Goal: Transaction & Acquisition: Purchase product/service

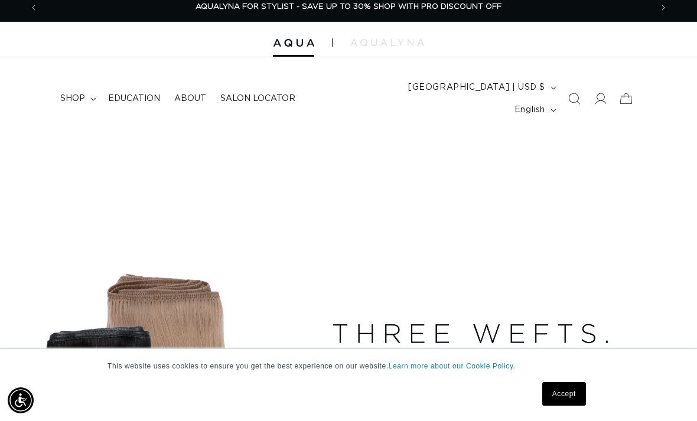
scroll to position [26, 0]
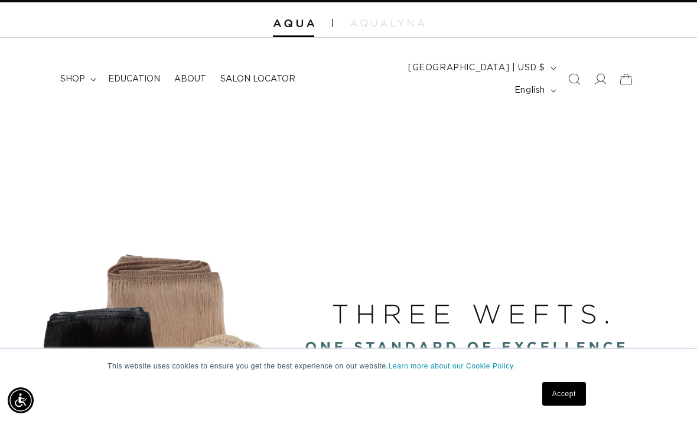
click at [74, 74] on span "shop" at bounding box center [72, 79] width 25 height 11
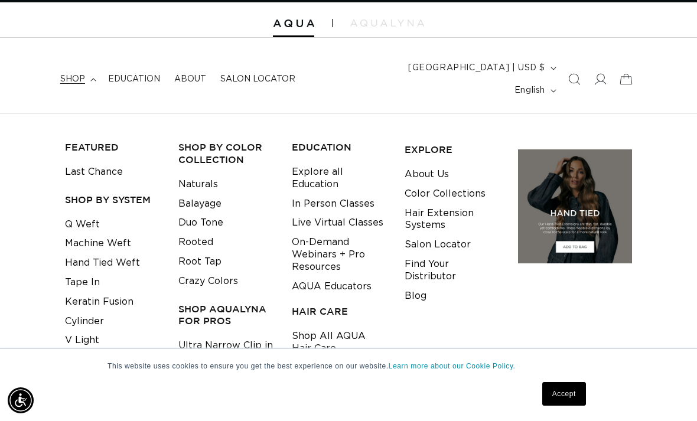
click at [82, 215] on link "Q Weft" at bounding box center [82, 224] width 35 height 19
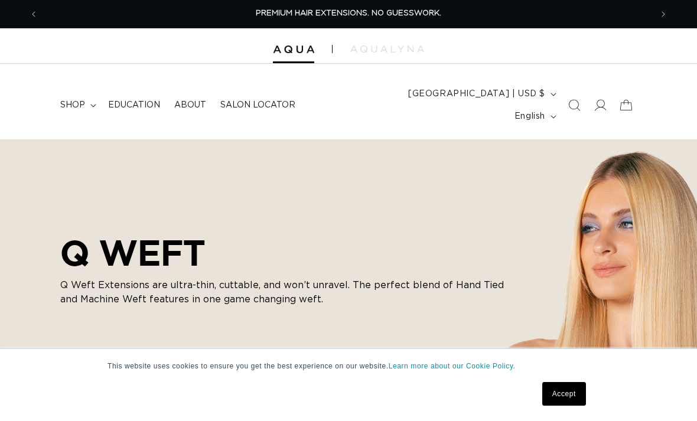
click at [87, 94] on summary "shop" at bounding box center [77, 105] width 48 height 25
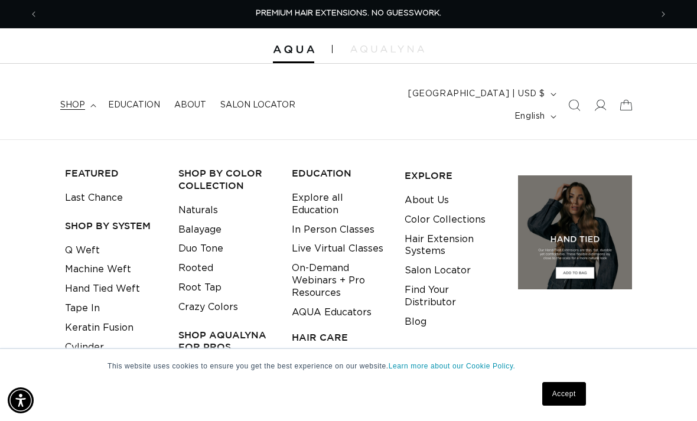
click at [90, 93] on summary "shop" at bounding box center [77, 105] width 48 height 25
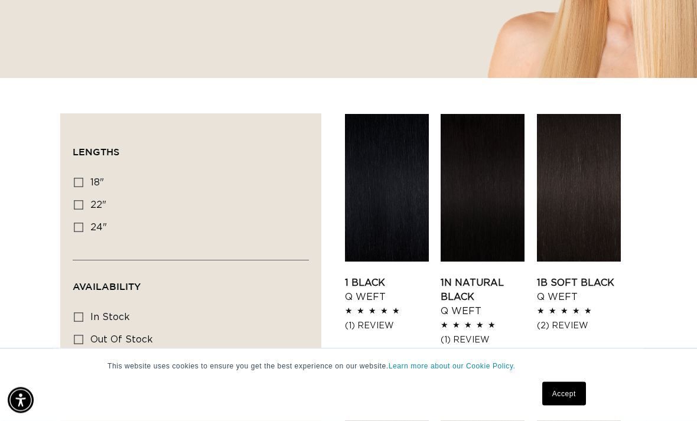
scroll to position [328, 0]
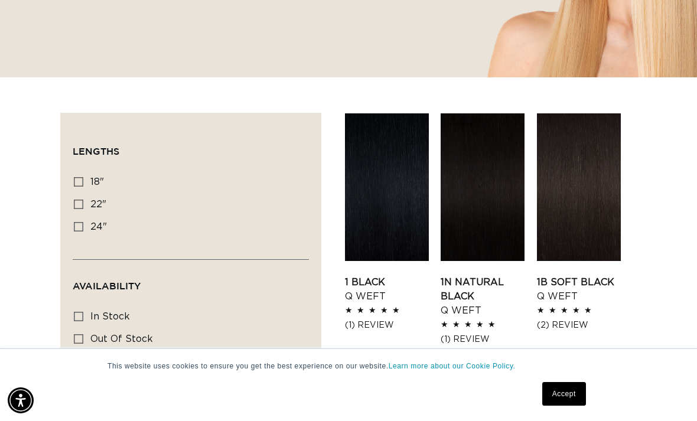
click at [76, 200] on icon at bounding box center [78, 204] width 9 height 9
click at [76, 200] on input "22" 22" (5 products)" at bounding box center [78, 204] width 9 height 9
checkbox input "true"
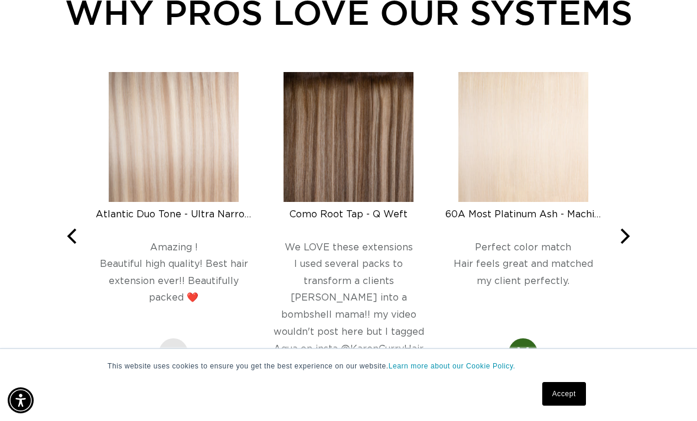
scroll to position [0, 613]
click at [626, 229] on icon "Next" at bounding box center [625, 236] width 9 height 15
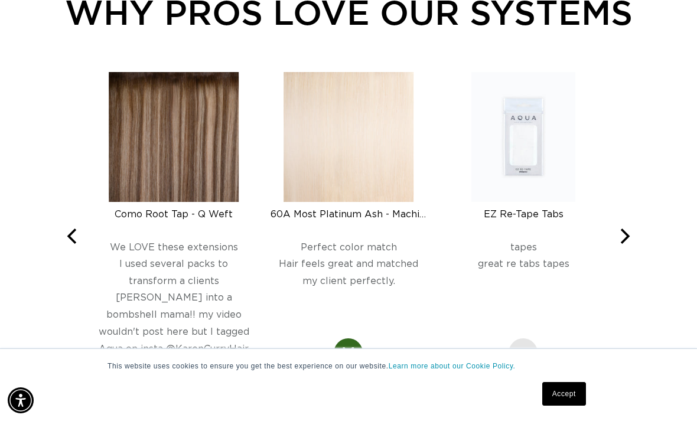
click at [614, 223] on button "Next" at bounding box center [624, 236] width 26 height 26
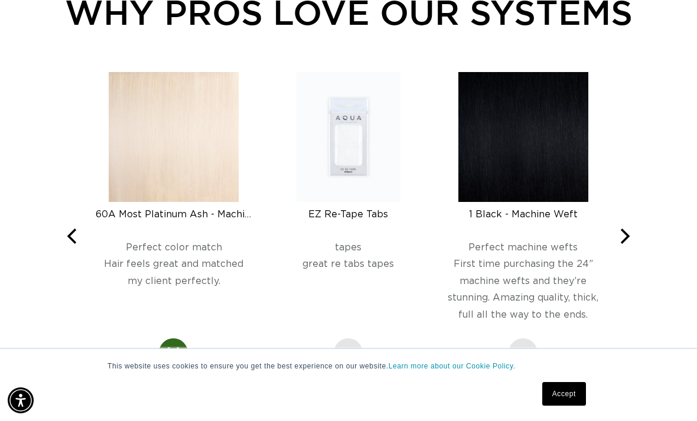
scroll to position [0, 1226]
click at [630, 223] on button "Next" at bounding box center [624, 236] width 26 height 26
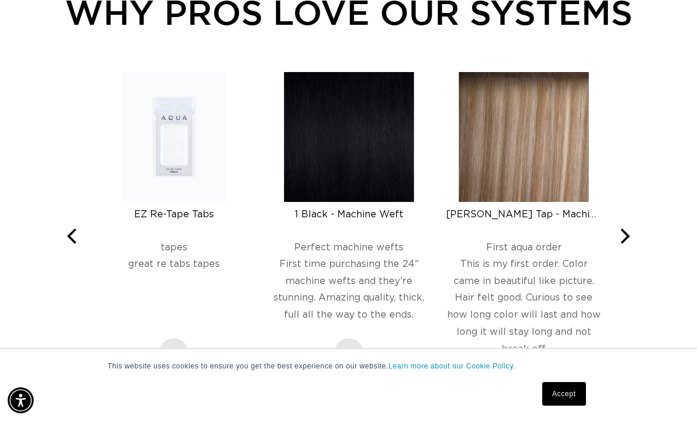
click at [622, 229] on icon "Next" at bounding box center [623, 236] width 15 height 15
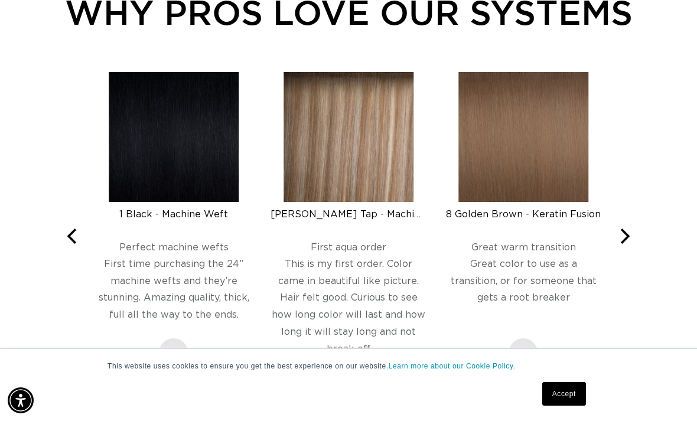
click at [622, 229] on icon "Next" at bounding box center [623, 236] width 15 height 15
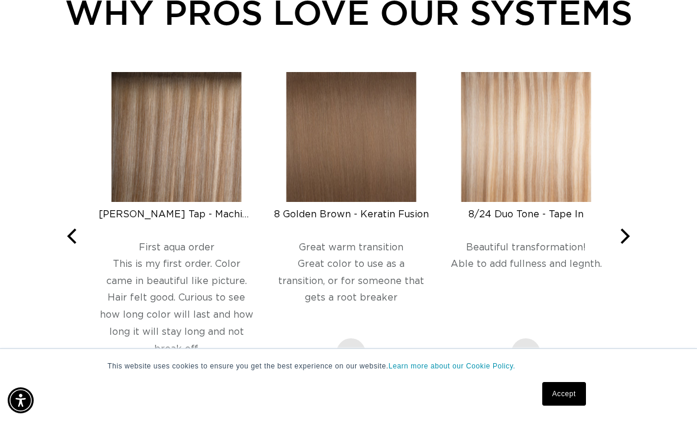
click at [621, 229] on icon "Next" at bounding box center [623, 236] width 15 height 15
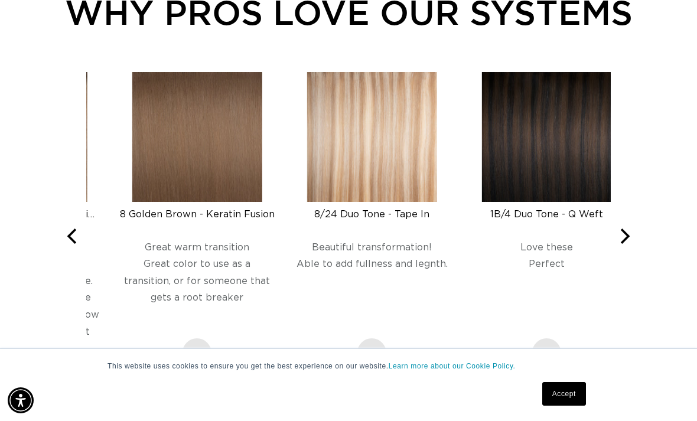
scroll to position [0, 0]
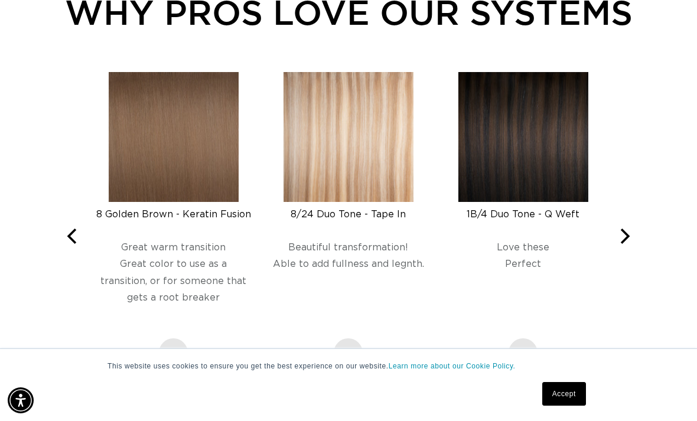
click at [625, 229] on icon "Next" at bounding box center [623, 236] width 15 height 15
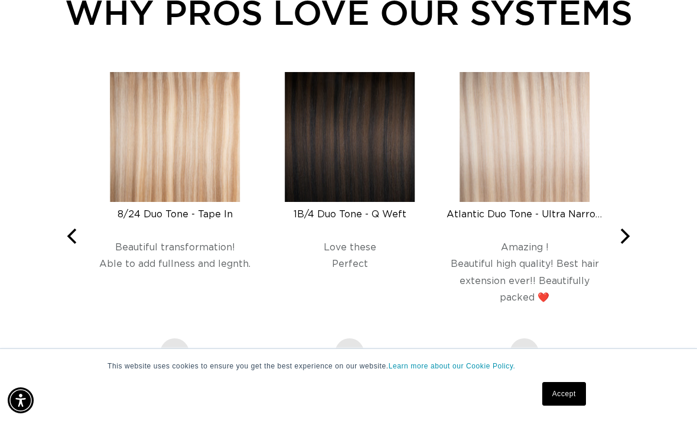
click at [629, 229] on icon "Next" at bounding box center [623, 236] width 15 height 15
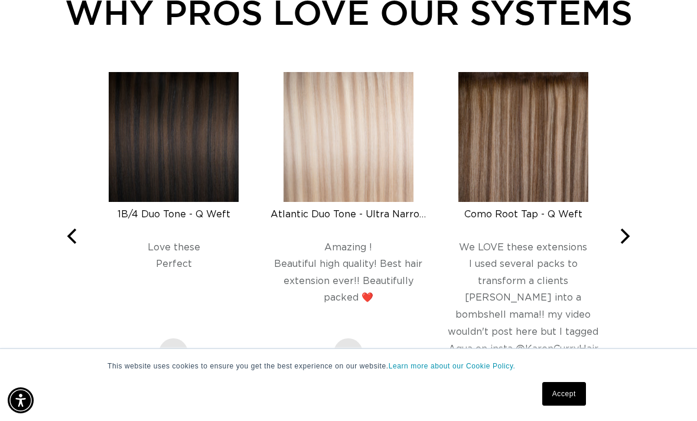
click at [626, 229] on icon "Next" at bounding box center [623, 236] width 15 height 15
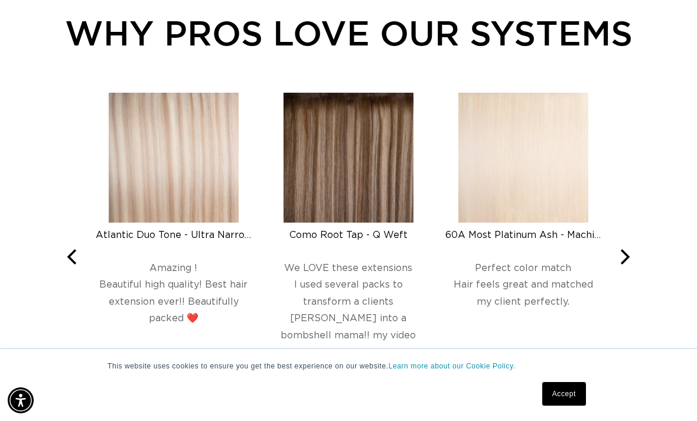
scroll to position [1153, 0]
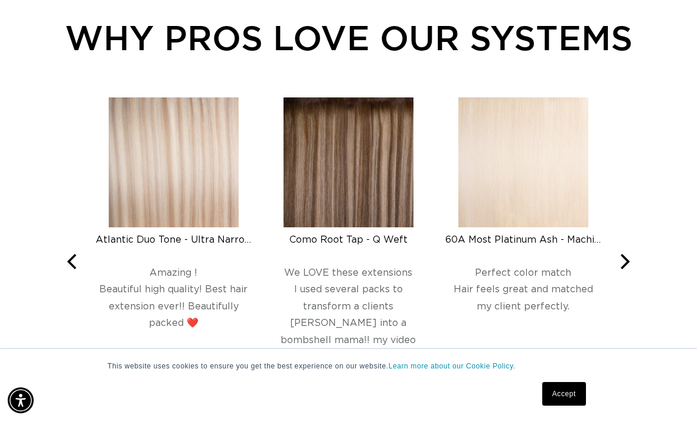
click at [615, 249] on button "Next" at bounding box center [624, 262] width 26 height 26
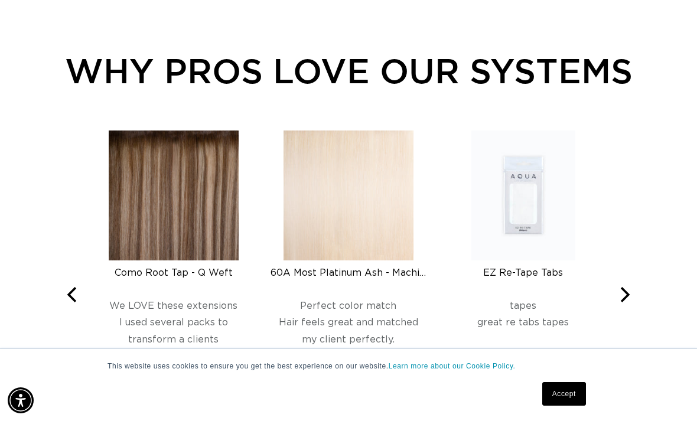
scroll to position [0, 613]
click at [185, 267] on div "Como Root Tap - Q Weft" at bounding box center [174, 273] width 156 height 12
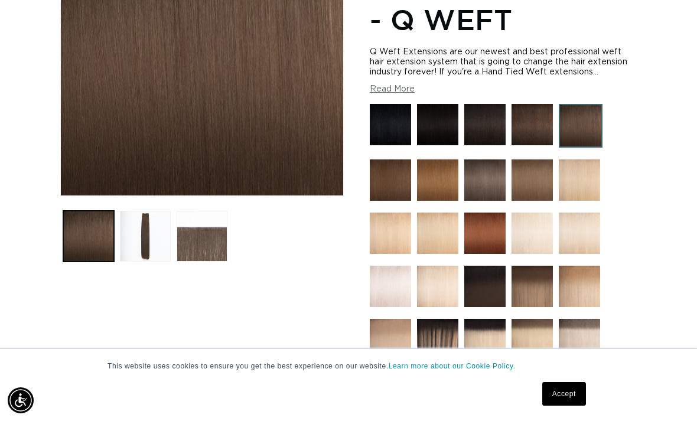
scroll to position [0, 613]
click at [536, 280] on img at bounding box center [532, 286] width 41 height 41
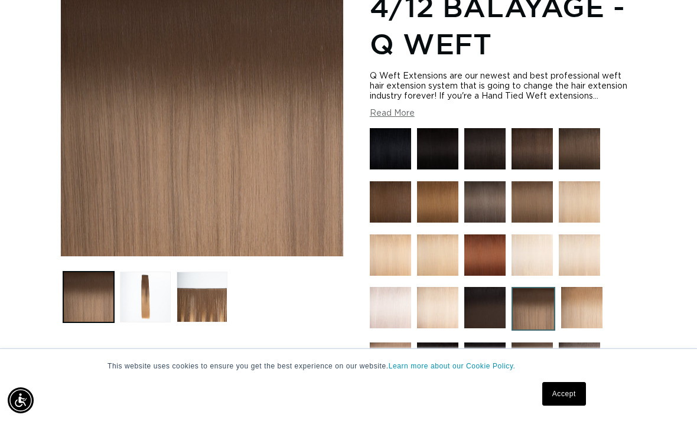
scroll to position [0, 1226]
click at [582, 135] on img at bounding box center [579, 148] width 41 height 41
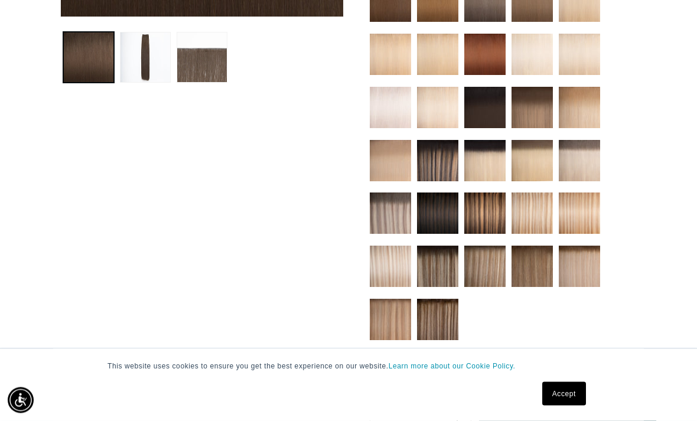
scroll to position [448, 0]
click at [572, 406] on link "Accept" at bounding box center [564, 394] width 44 height 24
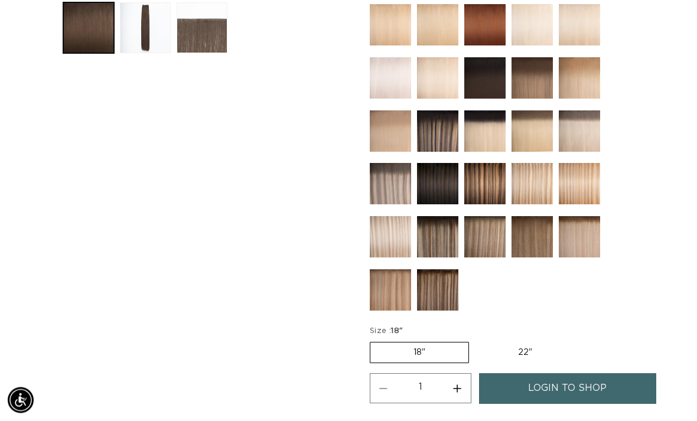
scroll to position [479, 0]
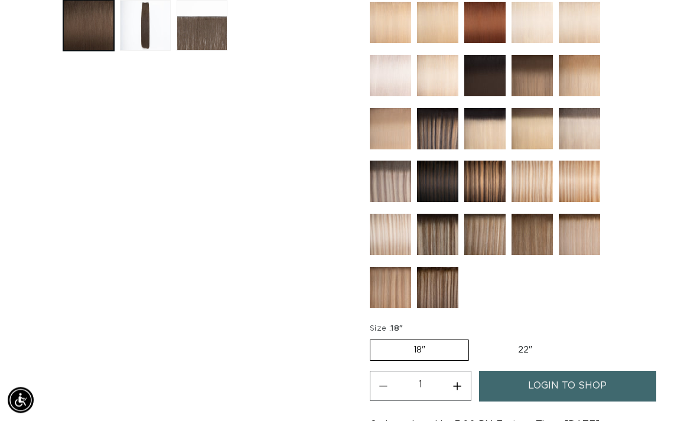
click at [530, 341] on label "22" Variant sold out or unavailable" at bounding box center [525, 351] width 100 height 20
click at [476, 338] on input "22" Variant sold out or unavailable" at bounding box center [475, 338] width 1 height 1
radio input "true"
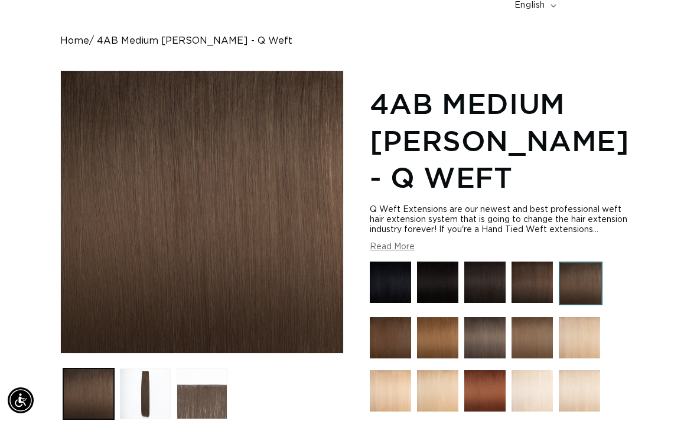
scroll to position [0, 0]
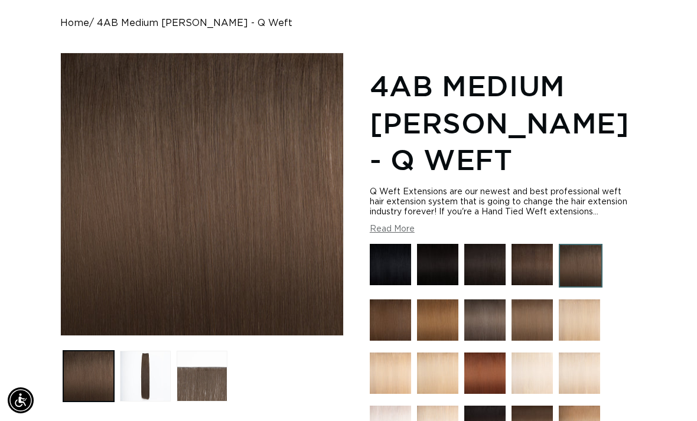
click at [393, 299] on img at bounding box center [390, 319] width 41 height 41
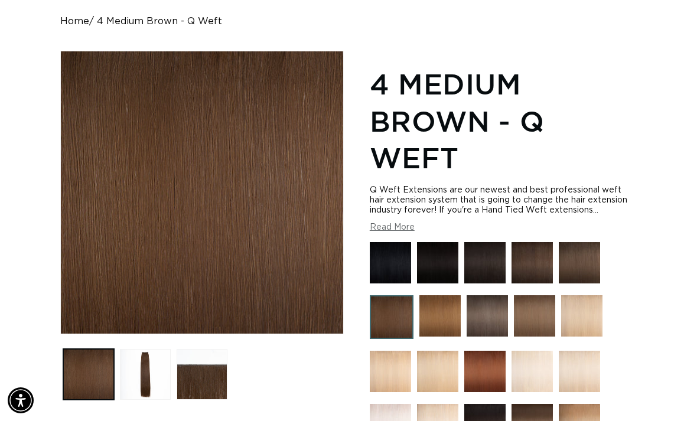
scroll to position [0, 613]
click at [468, 321] on img at bounding box center [487, 315] width 41 height 41
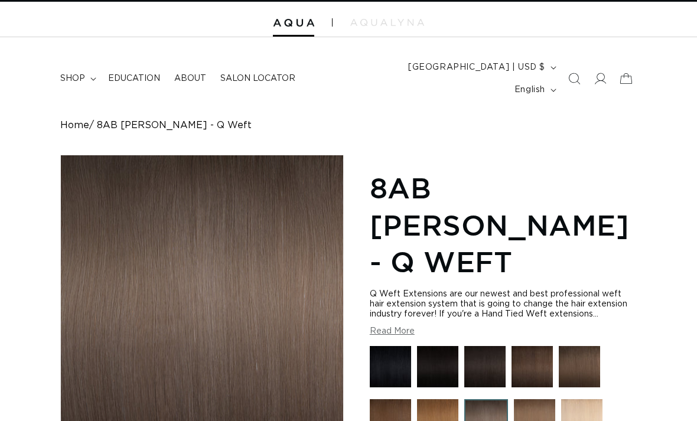
scroll to position [31, 0]
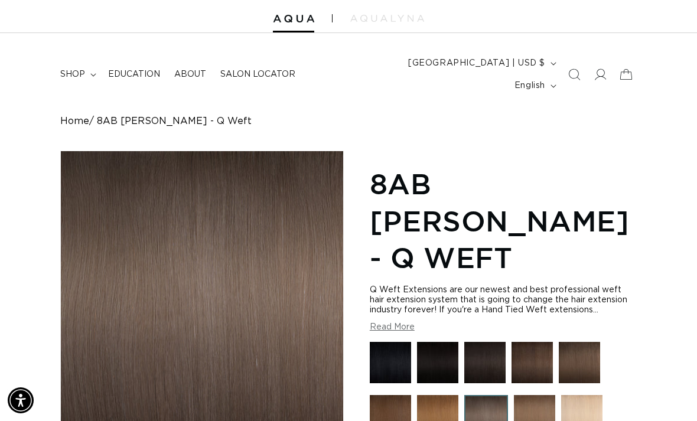
click at [525, 395] on img at bounding box center [534, 415] width 41 height 41
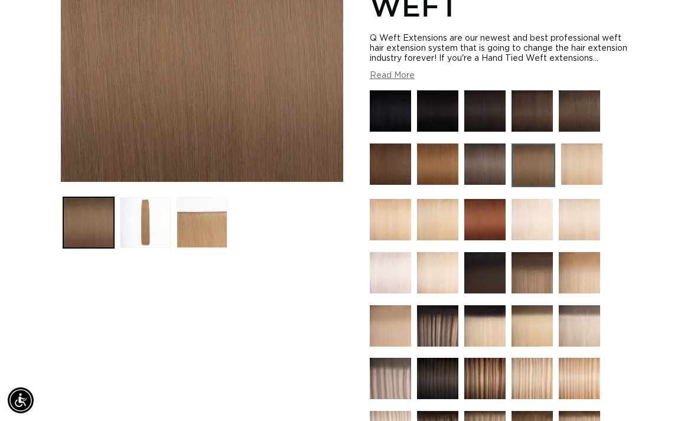
scroll to position [0, 1226]
click at [496, 259] on img at bounding box center [484, 272] width 41 height 41
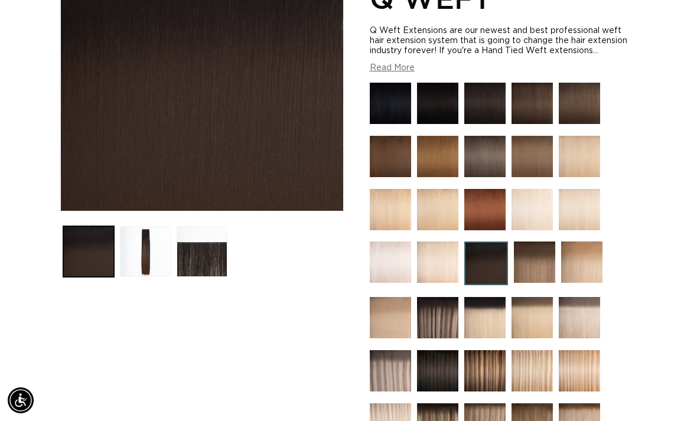
scroll to position [0, 613]
click at [543, 243] on img at bounding box center [534, 262] width 41 height 41
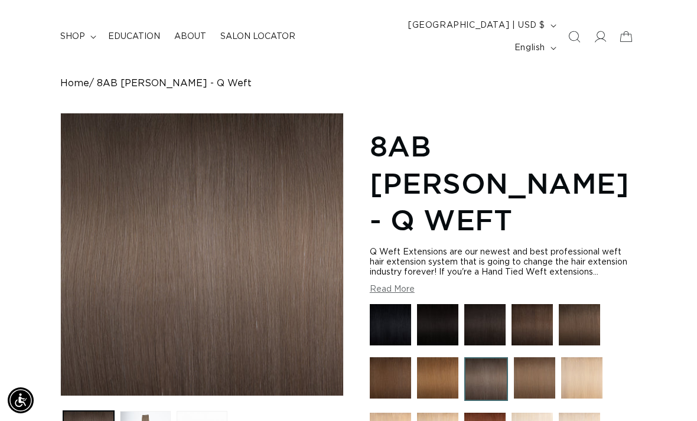
scroll to position [0, 1226]
